Goal: Find specific page/section: Find specific page/section

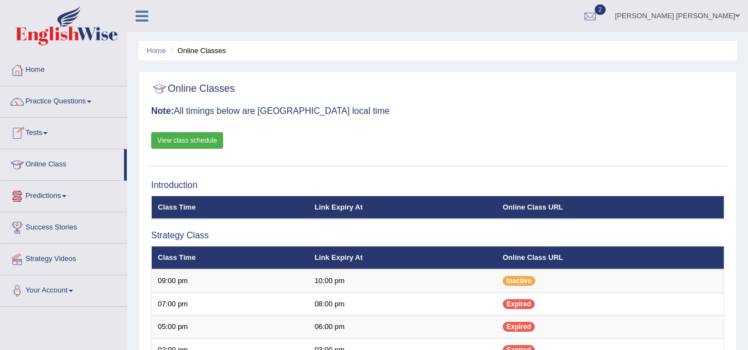
click at [54, 162] on link "Online Class" at bounding box center [62, 163] width 123 height 28
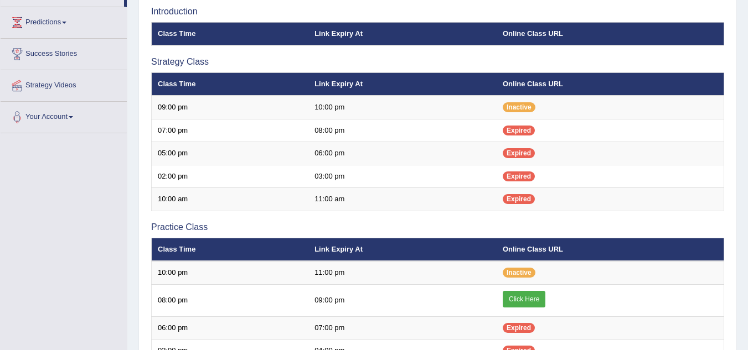
scroll to position [152, 0]
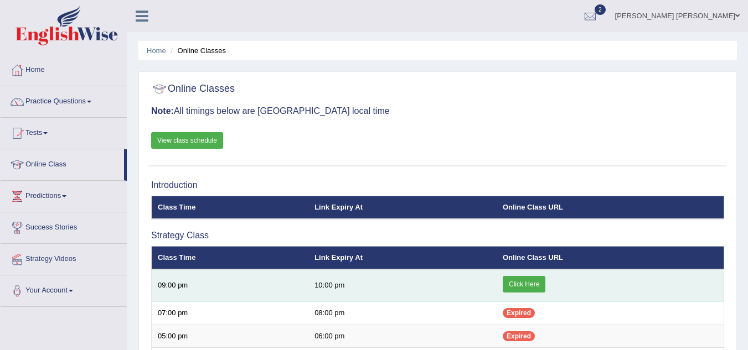
click at [527, 285] on link "Click Here" at bounding box center [523, 284] width 43 height 17
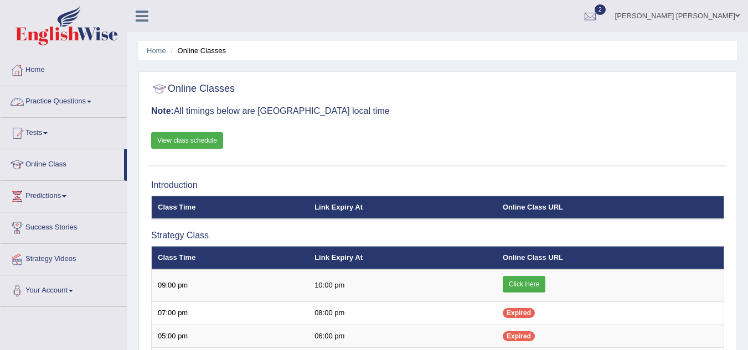
click at [94, 103] on link "Practice Questions" at bounding box center [64, 100] width 126 height 28
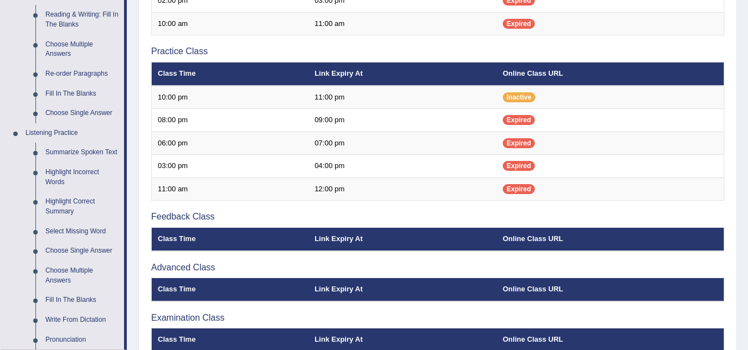
scroll to position [361, 0]
